Goal: Transaction & Acquisition: Purchase product/service

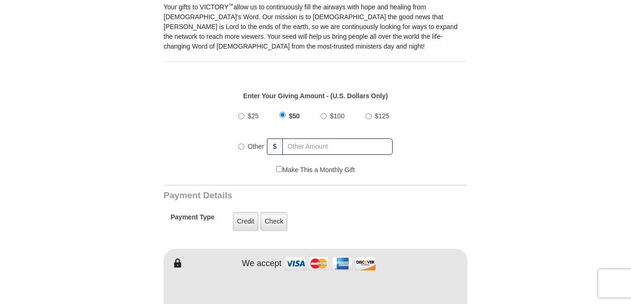
scroll to position [296, 0]
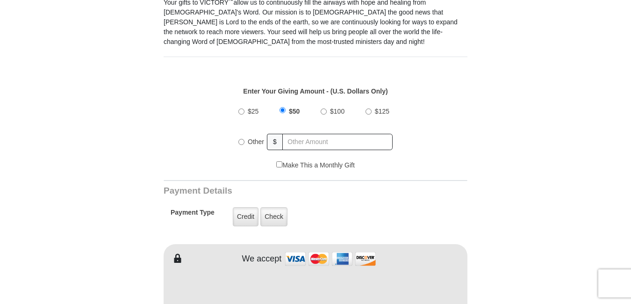
click at [244, 139] on input "Other" at bounding box center [242, 142] width 6 height 6
radio input "true"
type input "19.00"
click at [246, 207] on label "Credit" at bounding box center [246, 216] width 26 height 19
click at [0, 0] on input "Credit" at bounding box center [0, 0] width 0 height 0
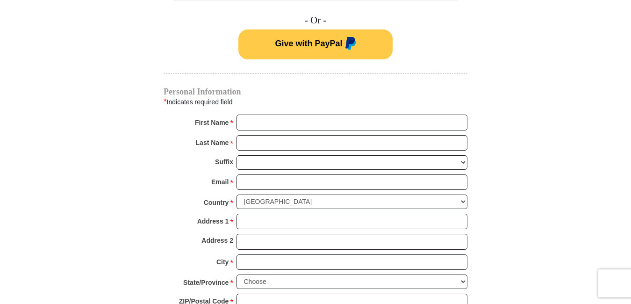
scroll to position [652, 0]
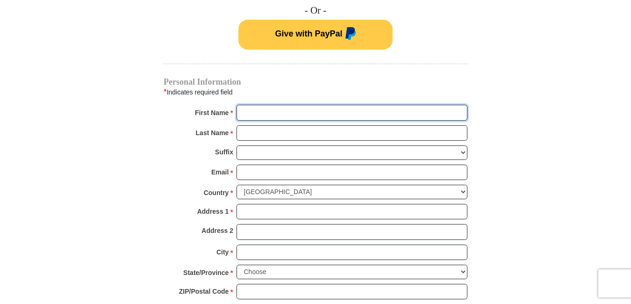
click at [372, 105] on input "First Name *" at bounding box center [352, 113] width 231 height 16
type input "nancy"
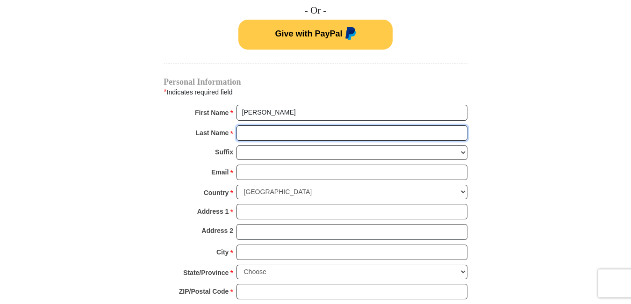
click at [327, 125] on input "Last Name *" at bounding box center [352, 133] width 231 height 16
type input "czigeledi"
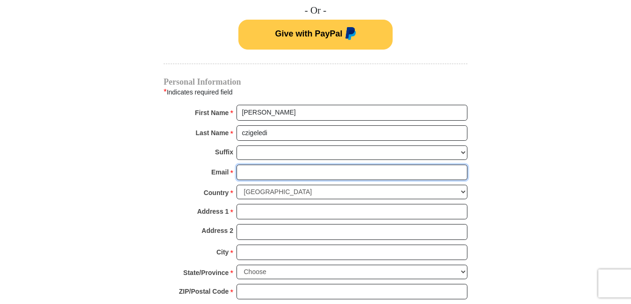
click at [342, 165] on input "Email *" at bounding box center [352, 173] width 231 height 16
type input "nancyczig@gmail.com"
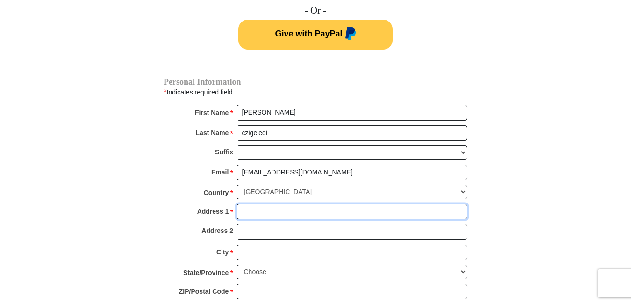
click at [399, 204] on input "Address 1 *" at bounding box center [352, 212] width 231 height 16
type input "915 so. malgren ave,"
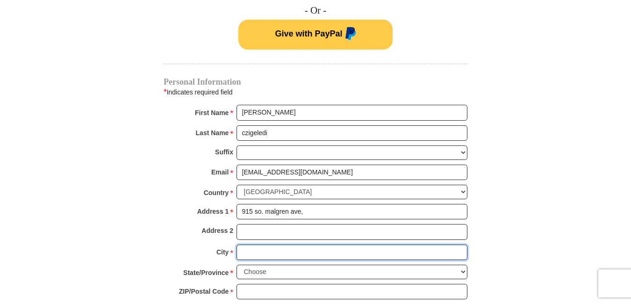
click at [374, 245] on input "City *" at bounding box center [352, 253] width 231 height 16
type input "san pedro"
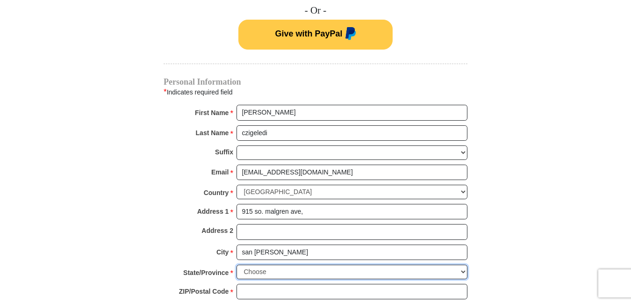
click at [323, 265] on select "Choose Alabama Alaska American Samoa Arizona Arkansas Armed Forces Americas Arm…" at bounding box center [352, 272] width 231 height 15
select select "CA"
click at [354, 265] on select "Choose Alabama Alaska American Samoa Arizona Arkansas Armed Forces Americas Arm…" at bounding box center [352, 272] width 231 height 15
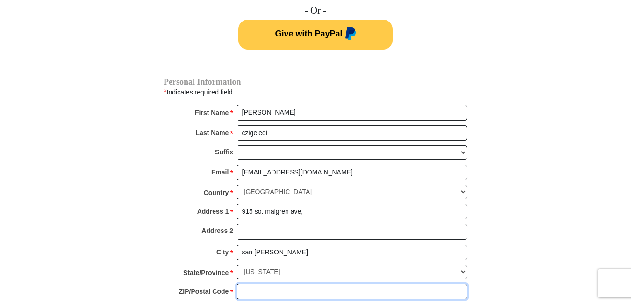
click at [407, 284] on input "ZIP/Postal Code *" at bounding box center [352, 292] width 231 height 16
type input "90732"
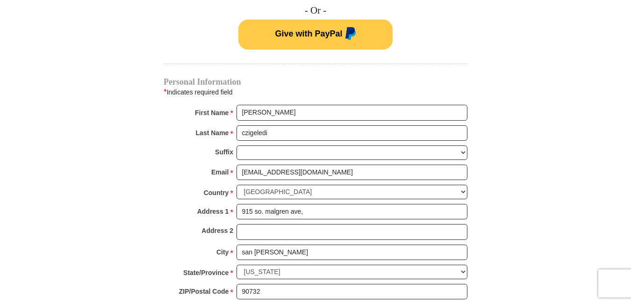
click at [617, 160] on body "VICTORY Channel Online Giving VICTORY Channel is a worldwide, on-air television…" at bounding box center [315, 170] width 631 height 1644
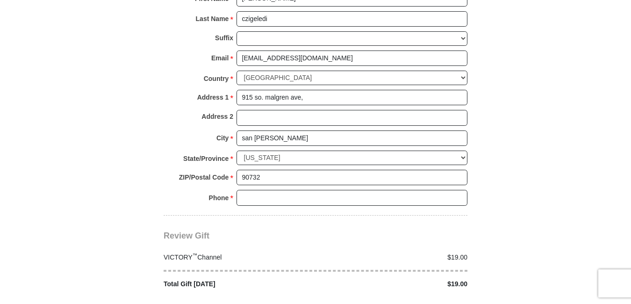
scroll to position [769, 0]
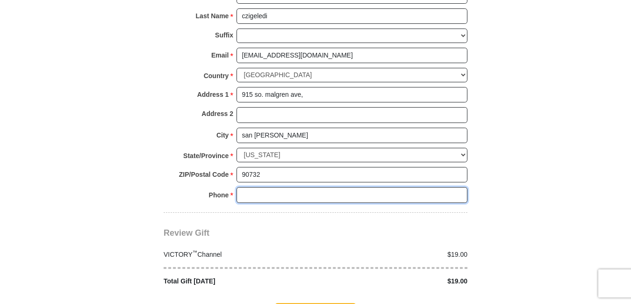
click at [348, 187] on input "Phone * *" at bounding box center [352, 195] width 231 height 16
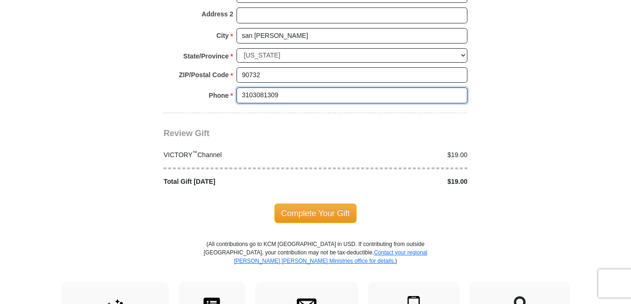
scroll to position [870, 0]
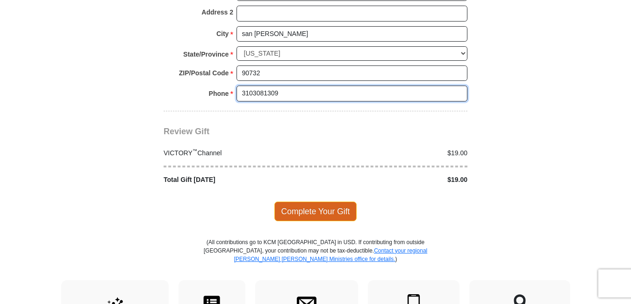
type input "3103081309"
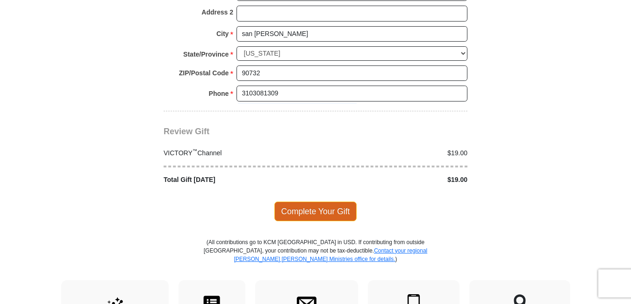
click at [340, 202] on span "Complete Your Gift" at bounding box center [316, 212] width 83 height 20
